Goal: Task Accomplishment & Management: Use online tool/utility

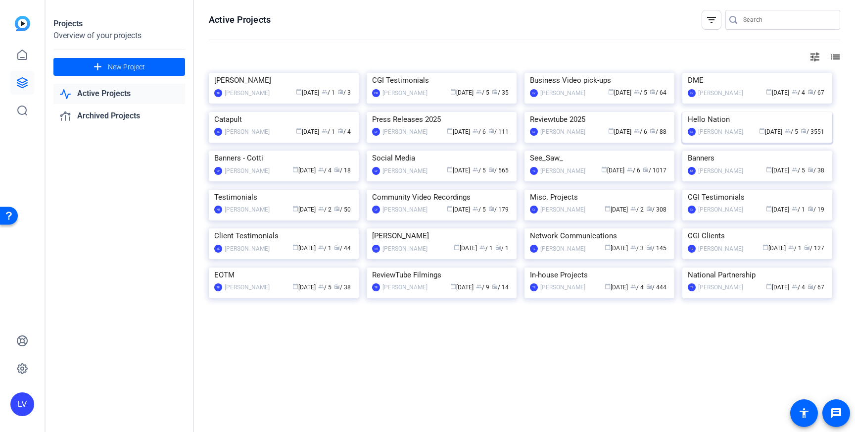
click at [759, 112] on img at bounding box center [757, 112] width 150 height 0
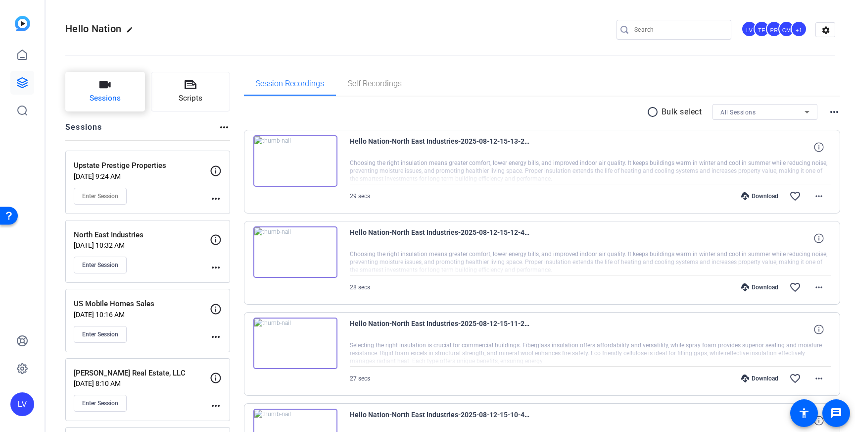
click at [107, 97] on span "Sessions" at bounding box center [105, 98] width 31 height 11
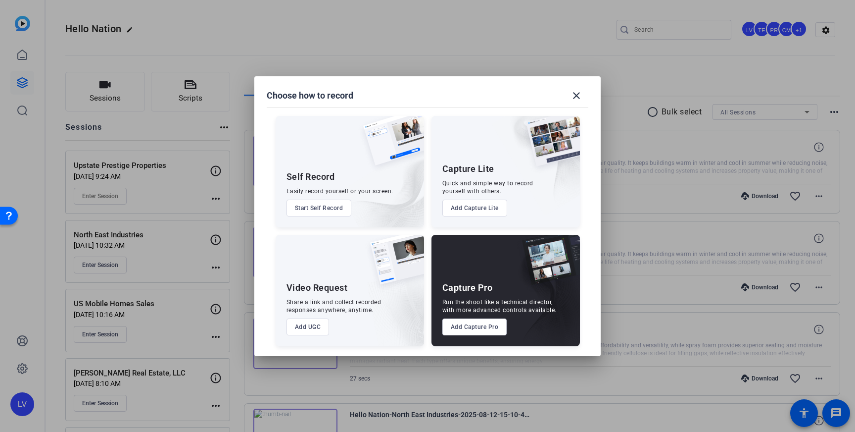
click at [464, 328] on button "Add Capture Pro" at bounding box center [474, 326] width 65 height 17
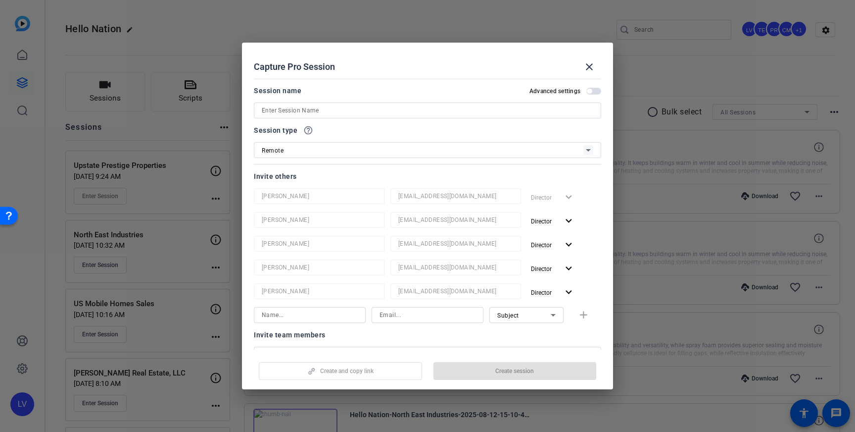
click at [334, 113] on input at bounding box center [428, 110] width 332 height 12
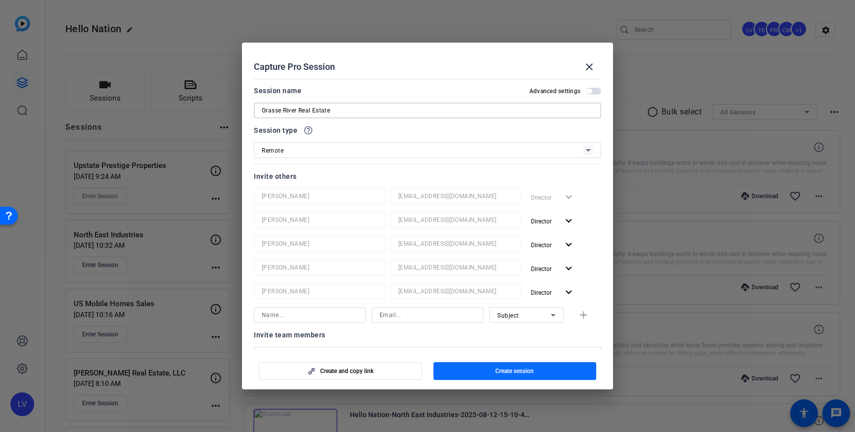
type input "Grasse River Real Estate"
click at [512, 372] on span "Create session" at bounding box center [514, 371] width 39 height 8
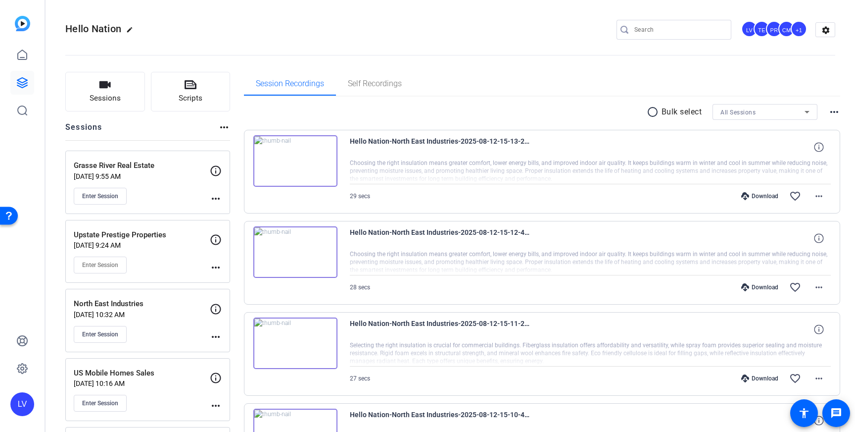
click at [214, 200] on mat-icon "more_horiz" at bounding box center [216, 199] width 12 height 12
click at [227, 209] on span "Edit Session" at bounding box center [240, 213] width 45 height 12
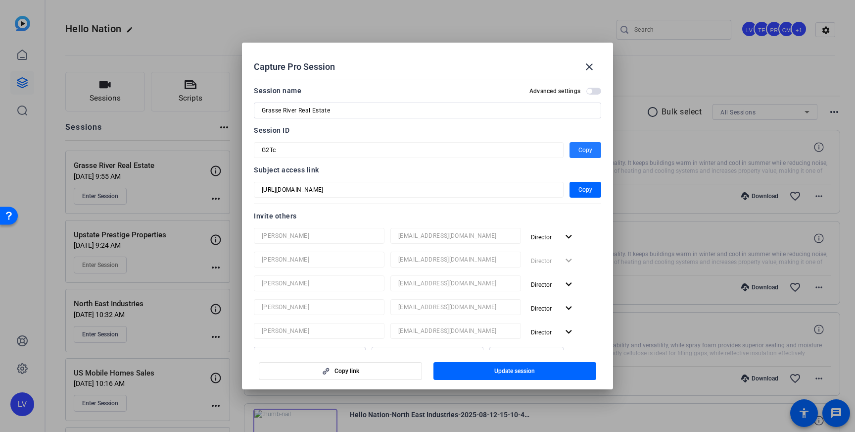
click at [584, 150] on span "Copy" at bounding box center [585, 150] width 14 height 12
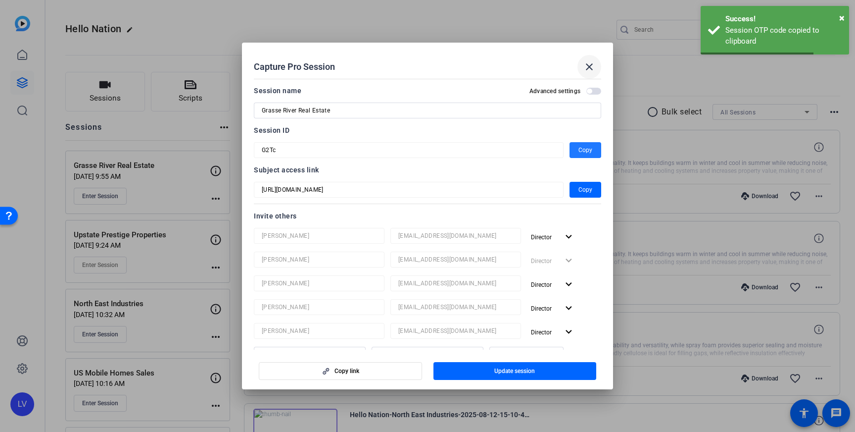
click at [590, 63] on mat-icon "close" at bounding box center [589, 67] width 12 height 12
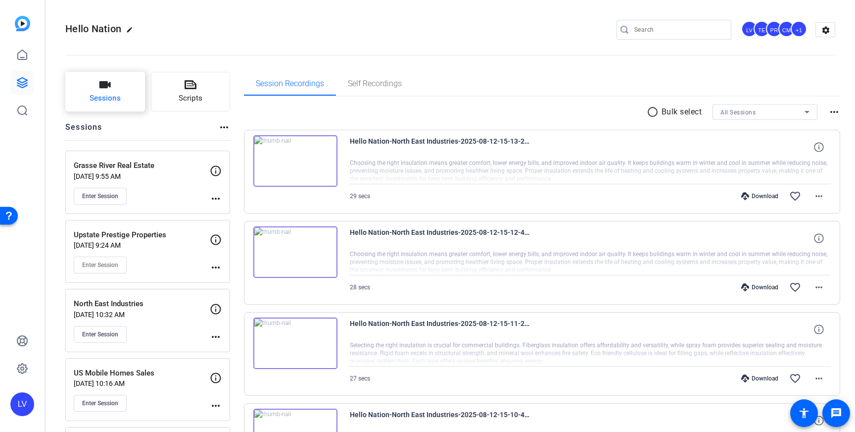
click at [112, 96] on span "Sessions" at bounding box center [105, 98] width 31 height 11
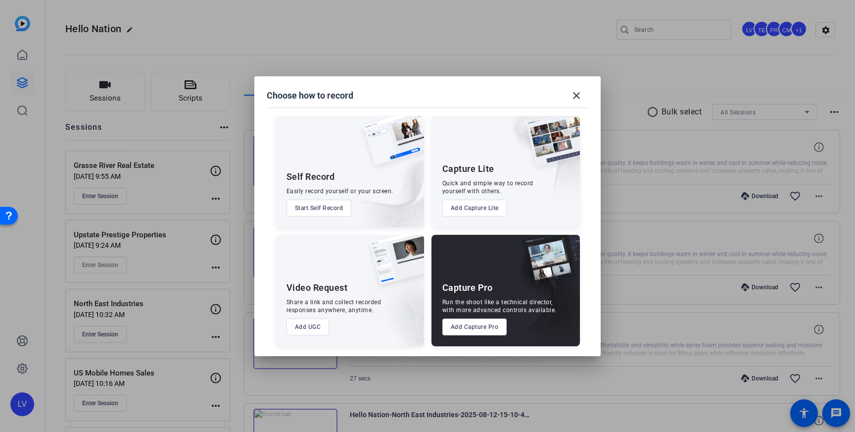
click at [471, 326] on button "Add Capture Pro" at bounding box center [474, 326] width 65 height 17
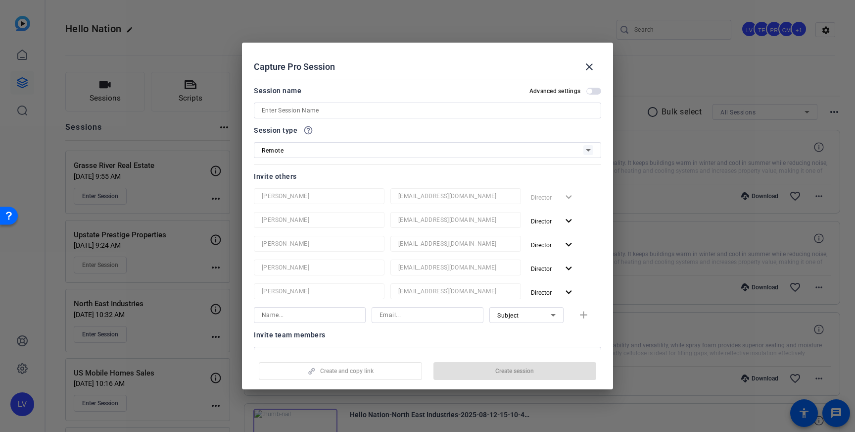
click at [310, 111] on input at bounding box center [428, 110] width 332 height 12
paste input "[PERSON_NAME] Law Offices"
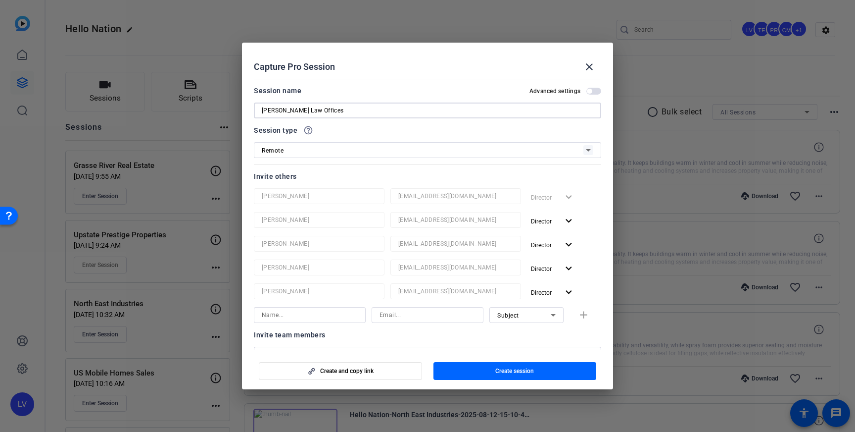
type input "[PERSON_NAME] Law Offices"
click at [401, 127] on div at bounding box center [427, 123] width 347 height 11
click at [501, 369] on span "Create session" at bounding box center [514, 371] width 39 height 8
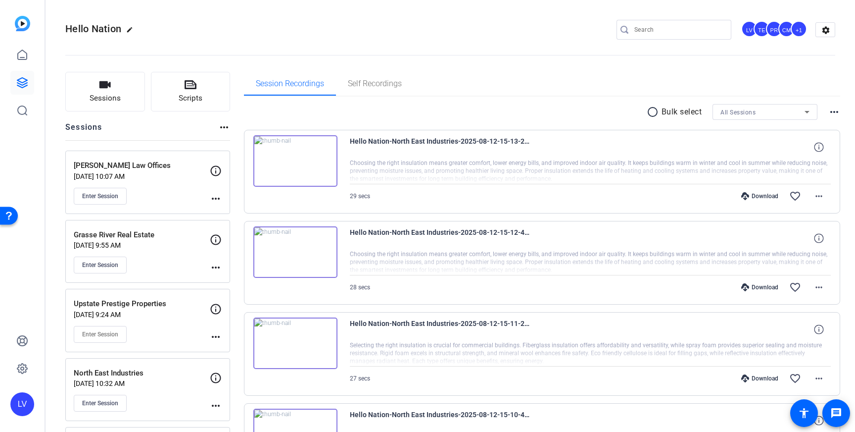
click at [214, 195] on mat-icon "more_horiz" at bounding box center [216, 199] width 12 height 12
click at [230, 208] on span "Edit Session" at bounding box center [240, 213] width 45 height 12
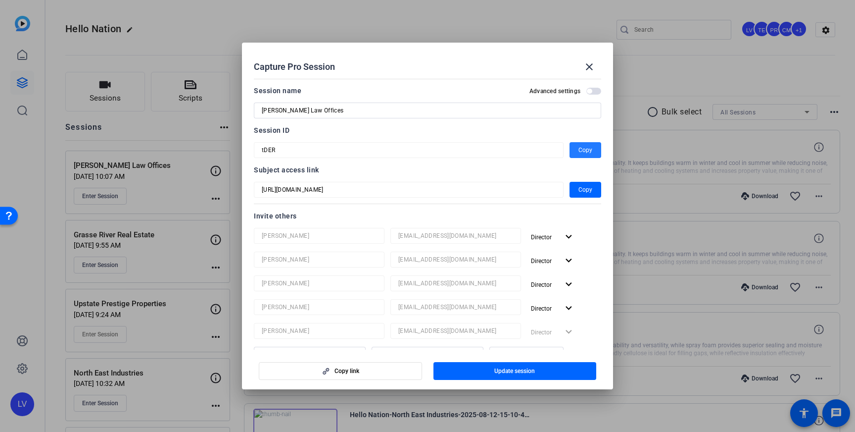
click at [576, 148] on span "button" at bounding box center [586, 150] width 32 height 24
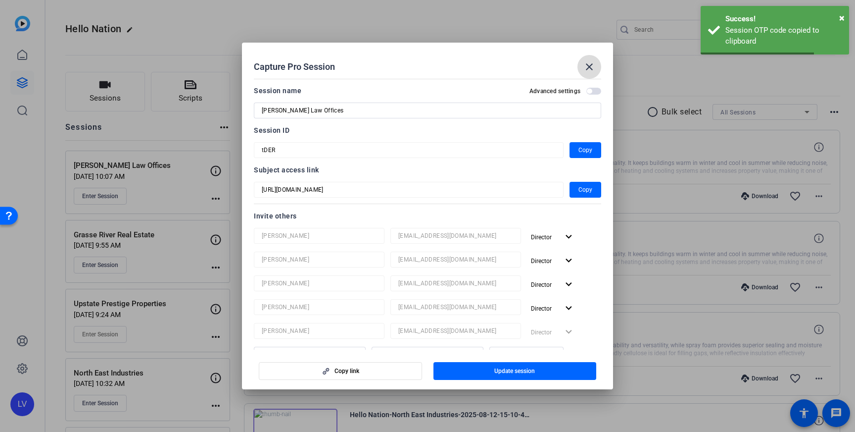
drag, startPoint x: 594, startPoint y: 64, endPoint x: 578, endPoint y: 65, distance: 15.3
click at [593, 64] on mat-icon "close" at bounding box center [589, 67] width 12 height 12
